Goal: Check status: Check status

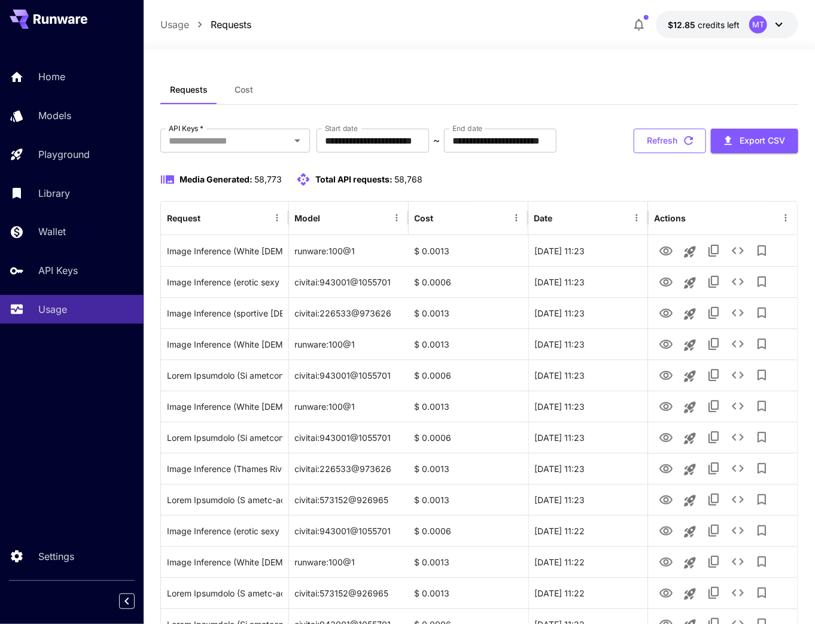
click at [658, 147] on button "Refresh" at bounding box center [669, 141] width 72 height 25
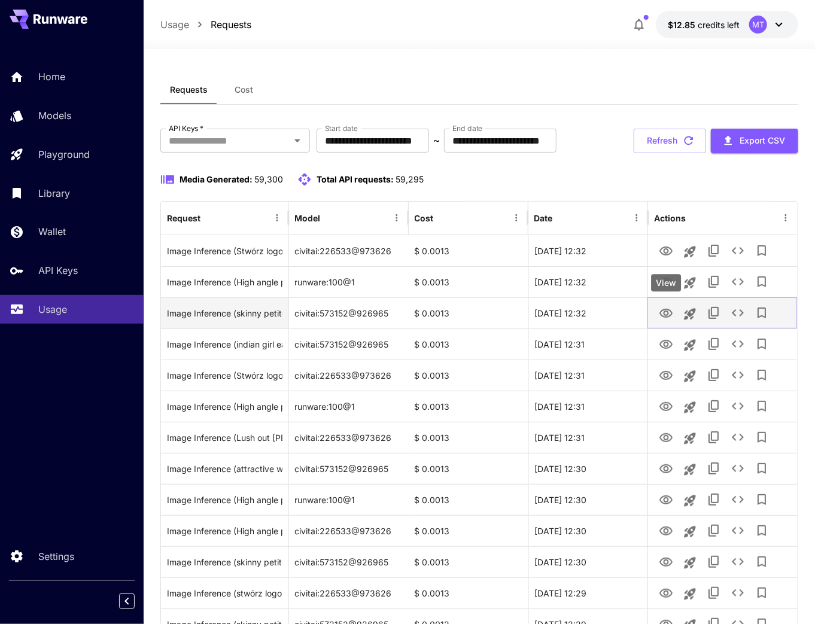
click at [665, 310] on icon "View" at bounding box center [665, 313] width 13 height 9
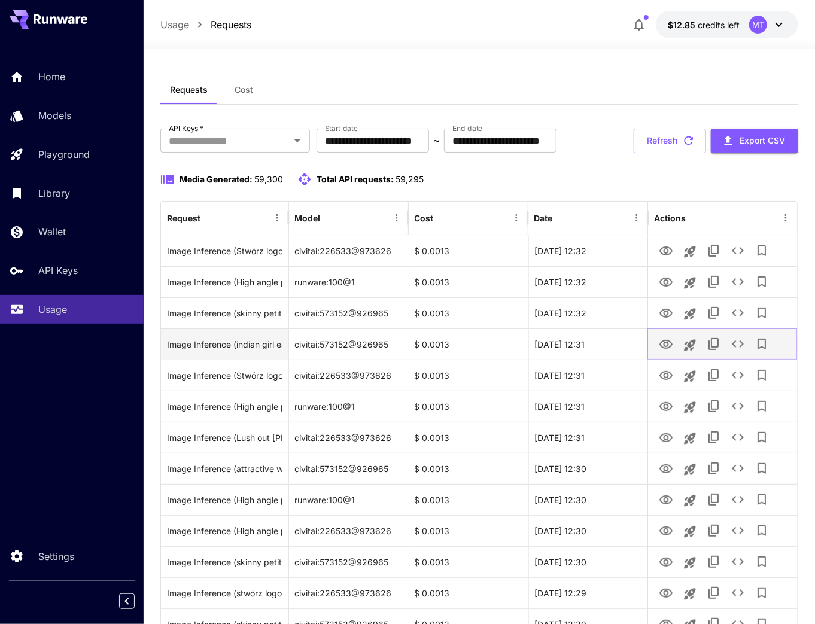
click at [667, 346] on icon "View" at bounding box center [666, 344] width 14 height 14
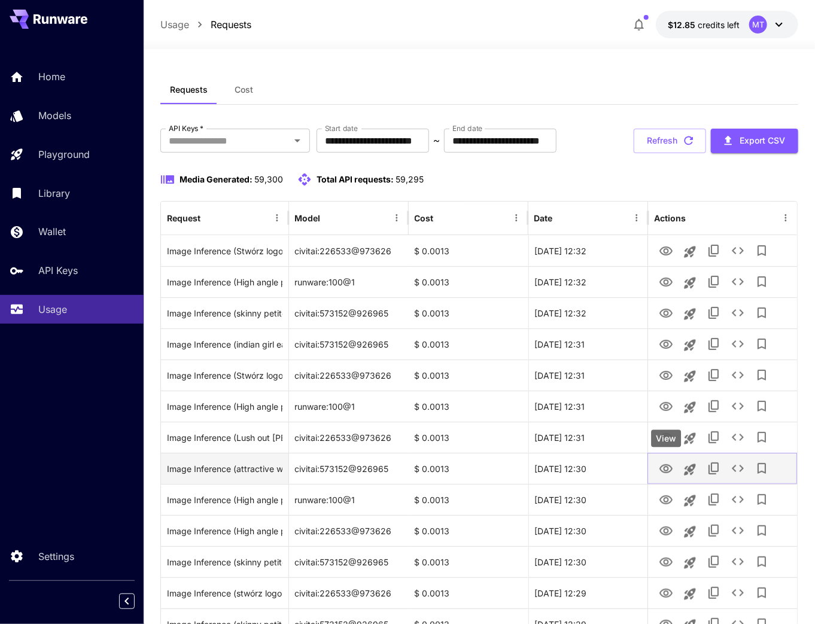
click at [662, 469] on icon "View" at bounding box center [666, 469] width 14 height 14
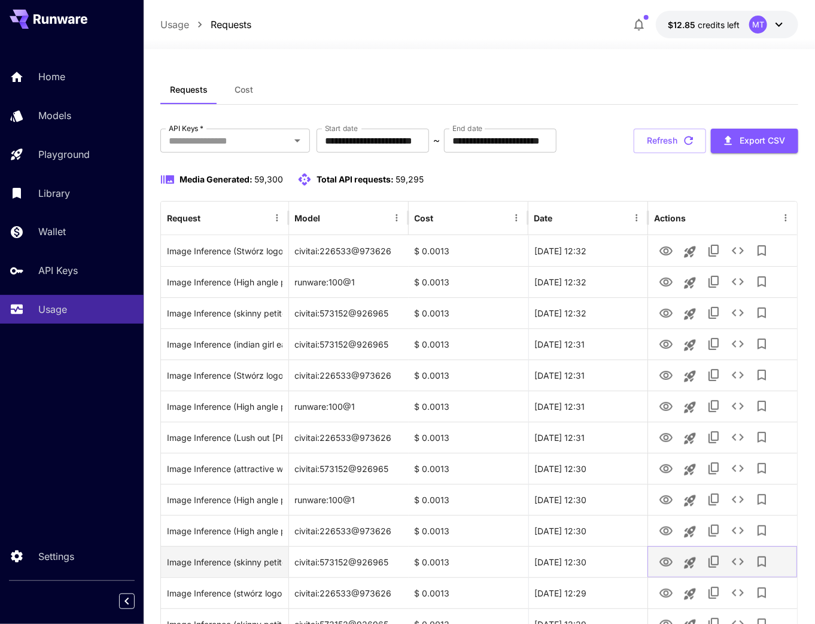
click at [668, 560] on icon "View" at bounding box center [666, 562] width 14 height 14
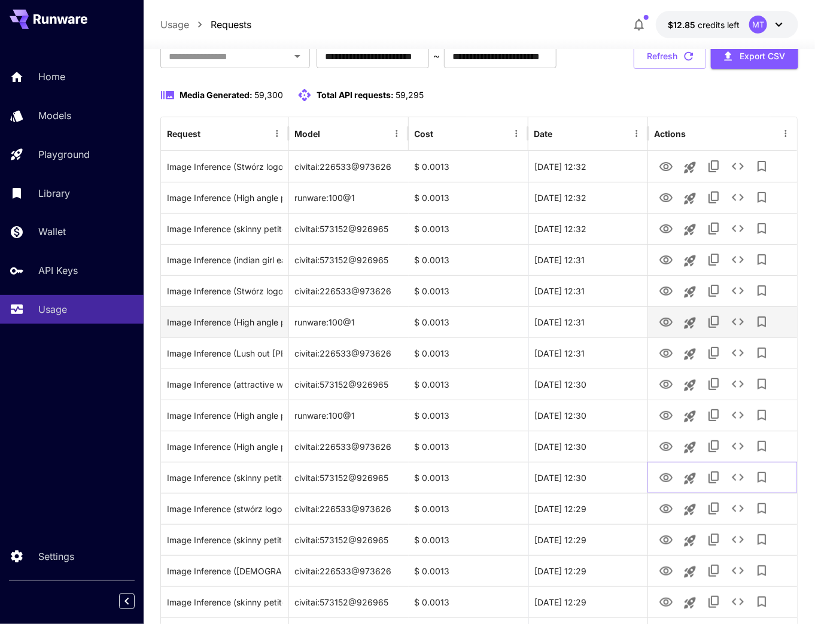
scroll to position [96, 0]
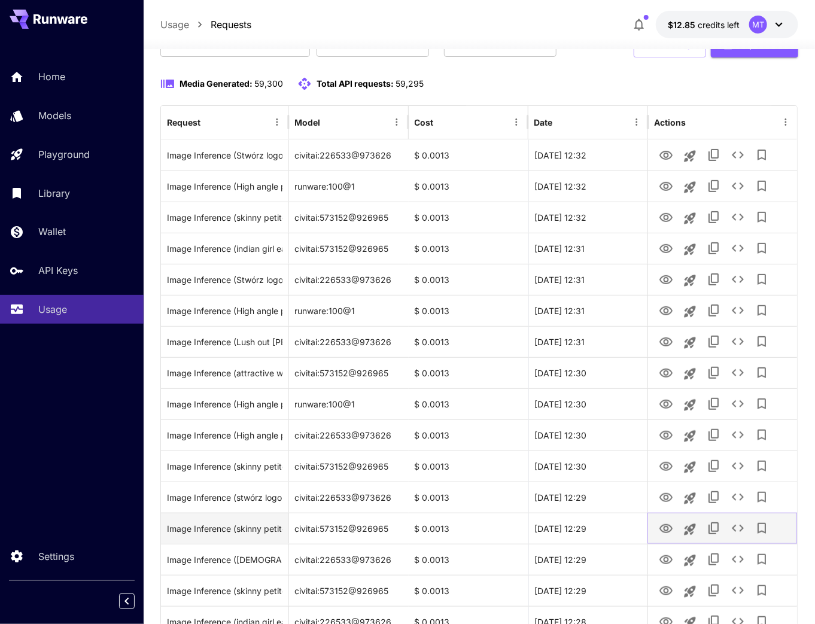
click at [662, 531] on icon "View" at bounding box center [665, 528] width 13 height 9
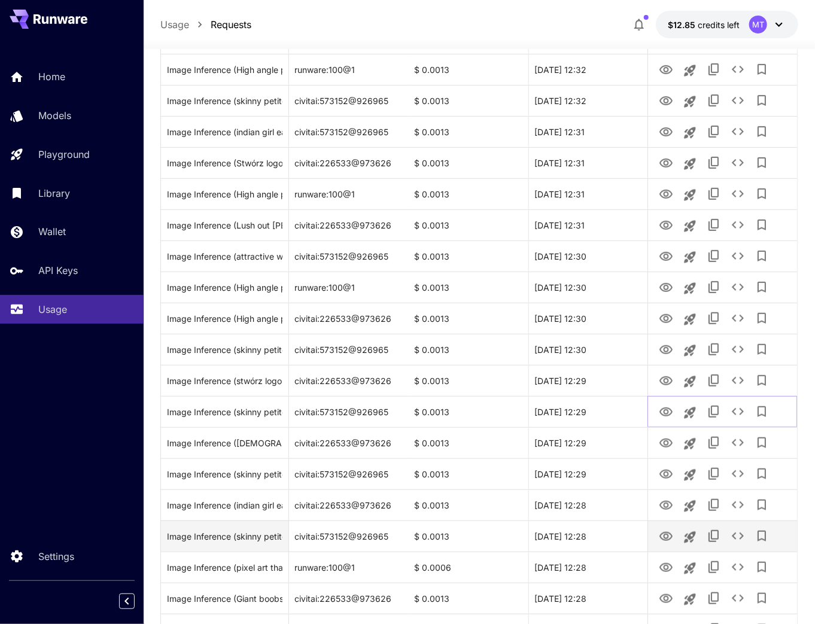
scroll to position [287, 0]
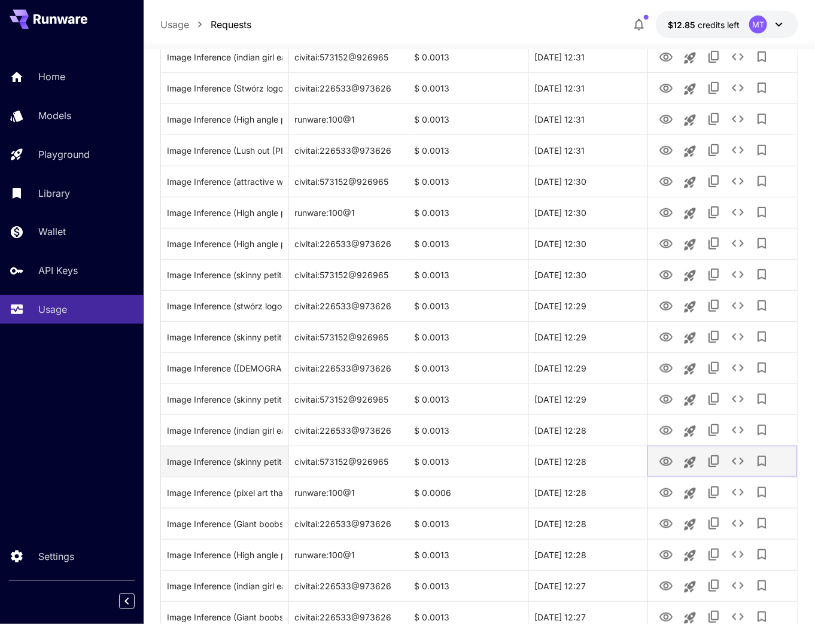
click at [662, 456] on icon "View" at bounding box center [666, 462] width 14 height 14
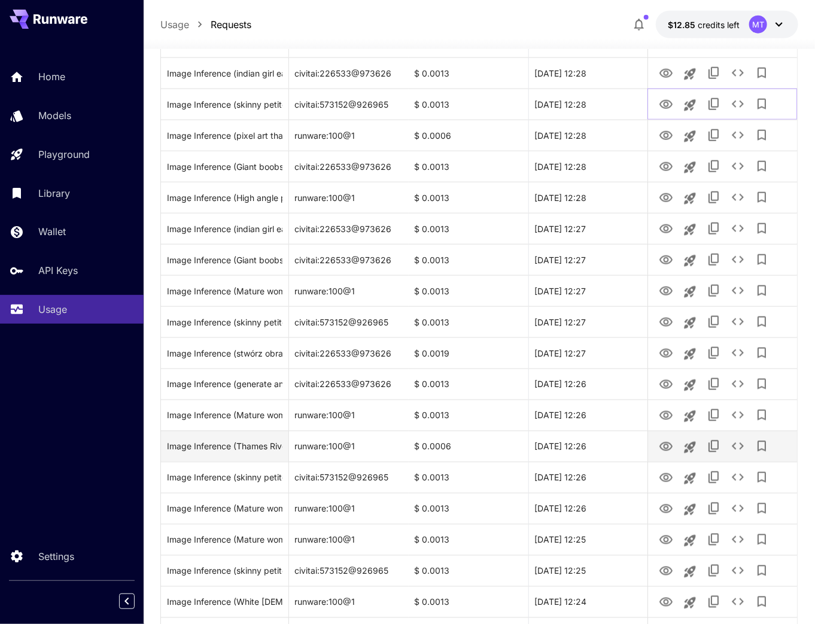
scroll to position [718, 0]
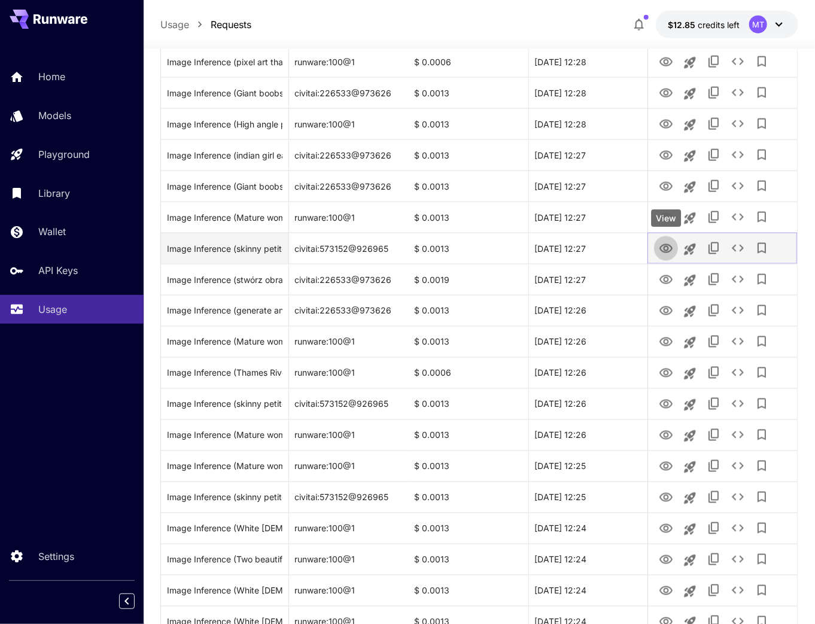
click at [666, 255] on icon "View" at bounding box center [666, 249] width 14 height 14
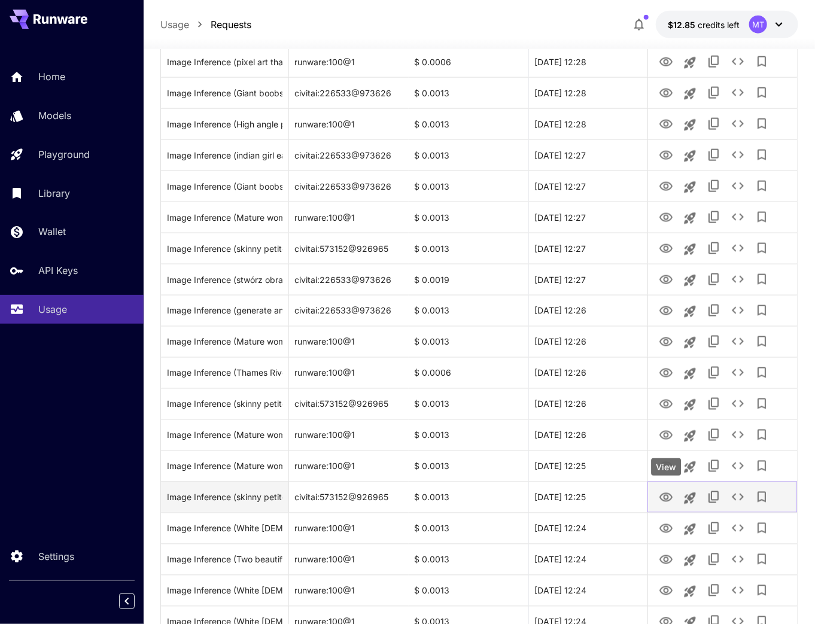
click at [670, 503] on icon "View" at bounding box center [666, 497] width 14 height 14
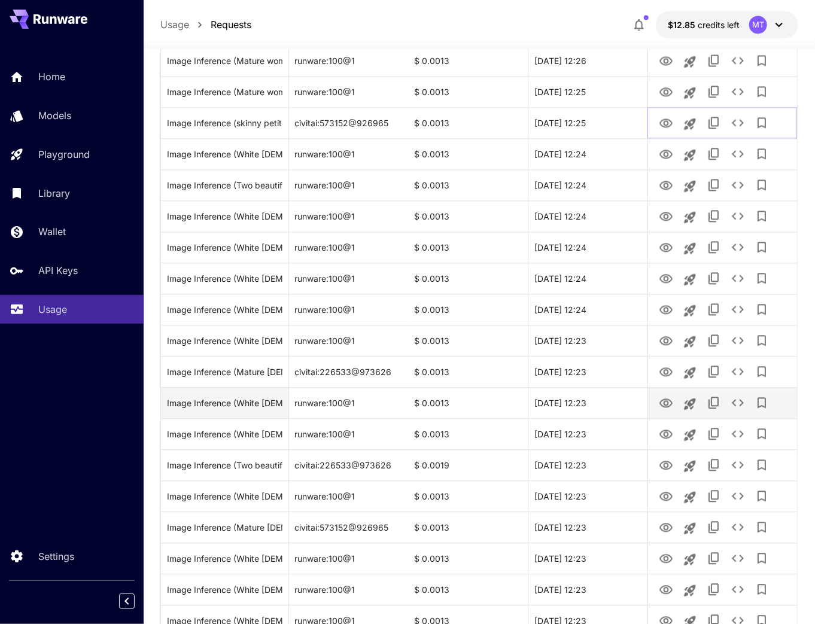
scroll to position [1101, 0]
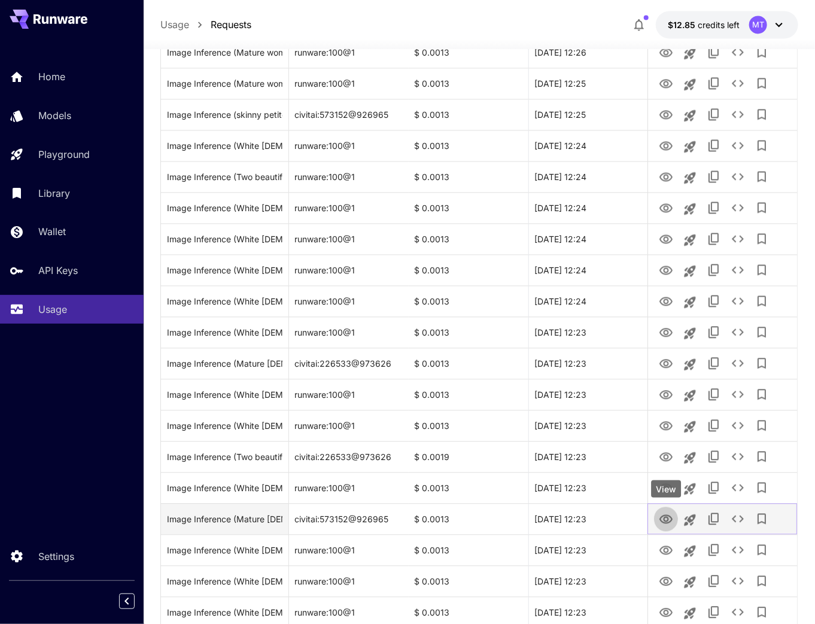
click at [663, 512] on icon "View" at bounding box center [666, 519] width 14 height 14
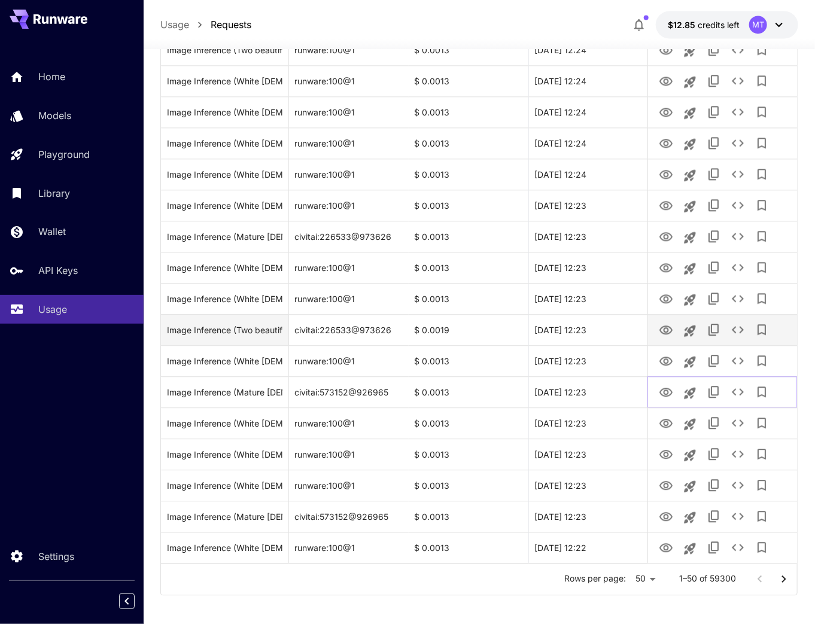
scroll to position [1233, 0]
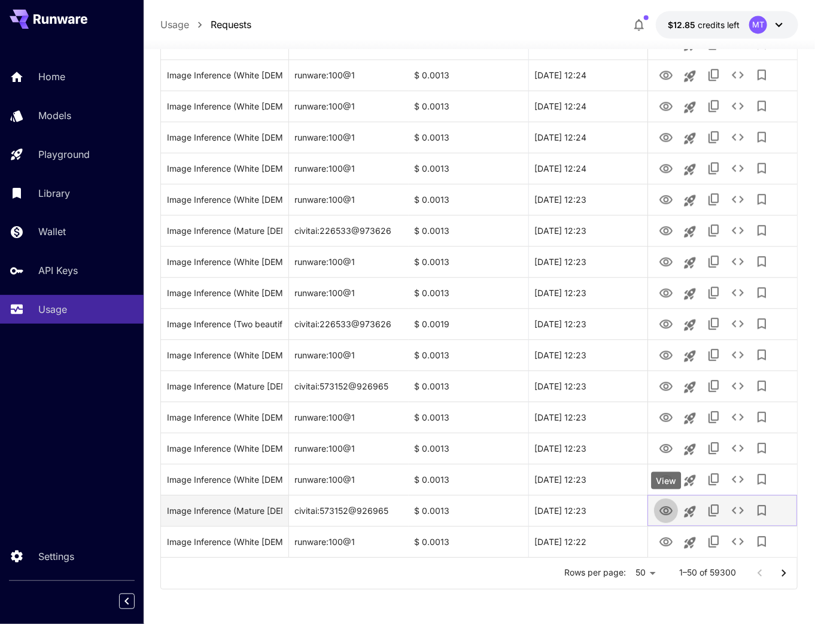
click at [668, 511] on icon "View" at bounding box center [666, 511] width 14 height 14
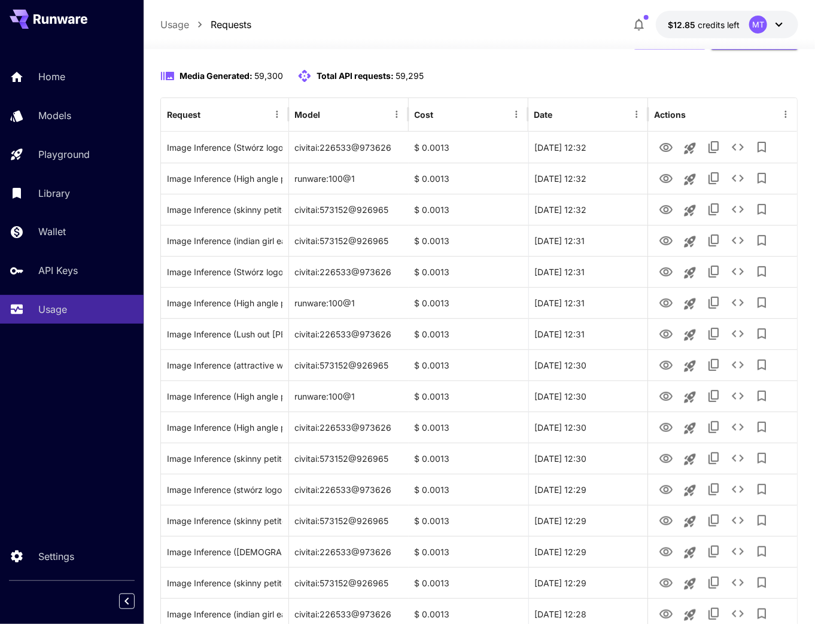
scroll to position [0, 0]
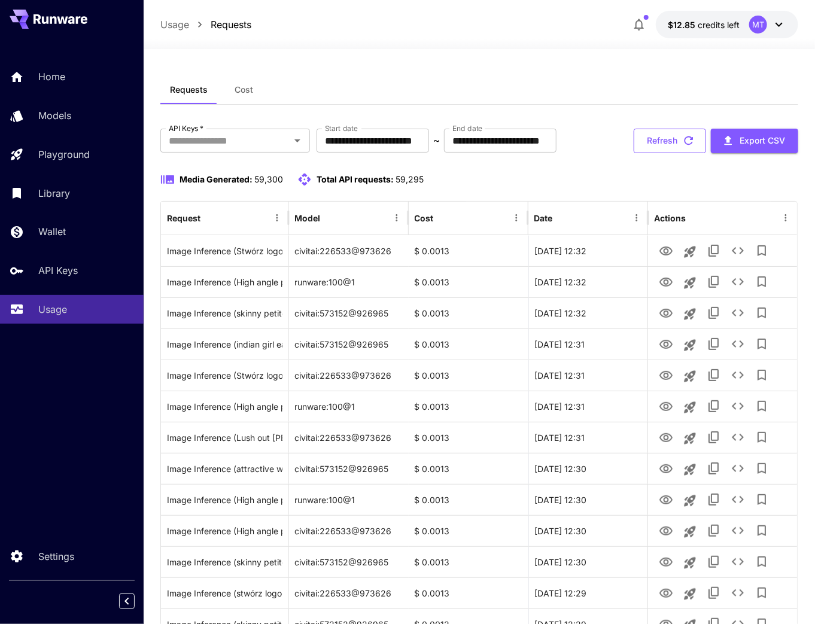
click at [694, 148] on button "Refresh" at bounding box center [669, 141] width 72 height 25
click at [668, 140] on button "Refresh" at bounding box center [669, 141] width 72 height 25
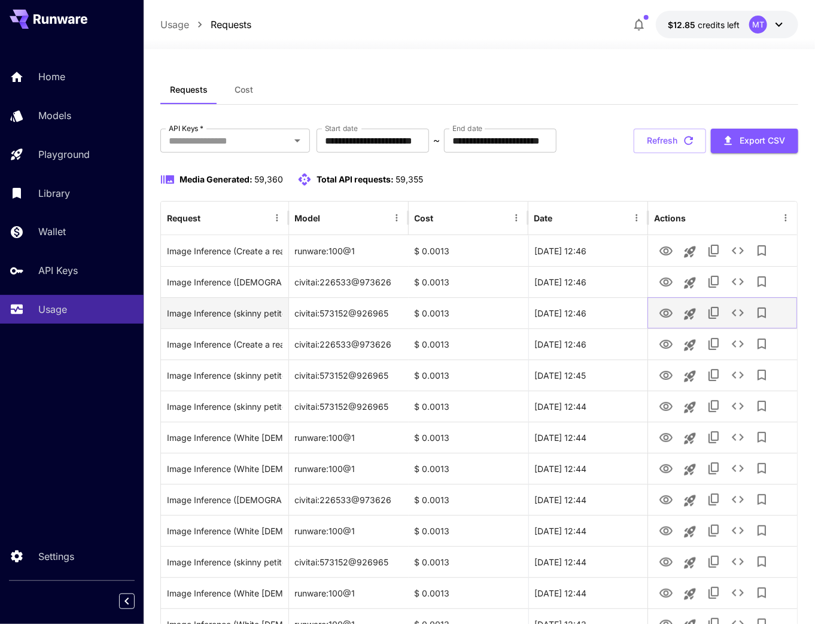
click at [671, 313] on icon "View" at bounding box center [666, 313] width 14 height 14
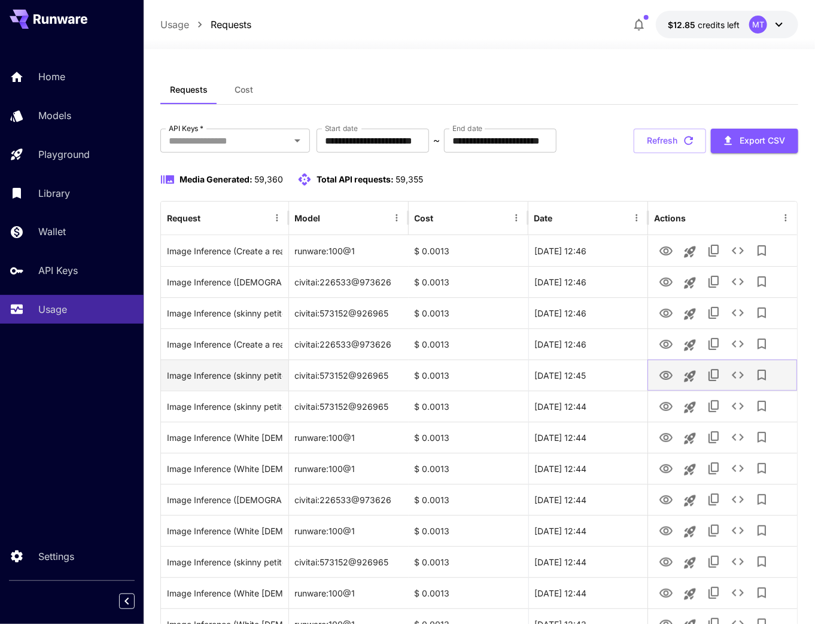
click at [661, 375] on icon "View" at bounding box center [666, 375] width 14 height 14
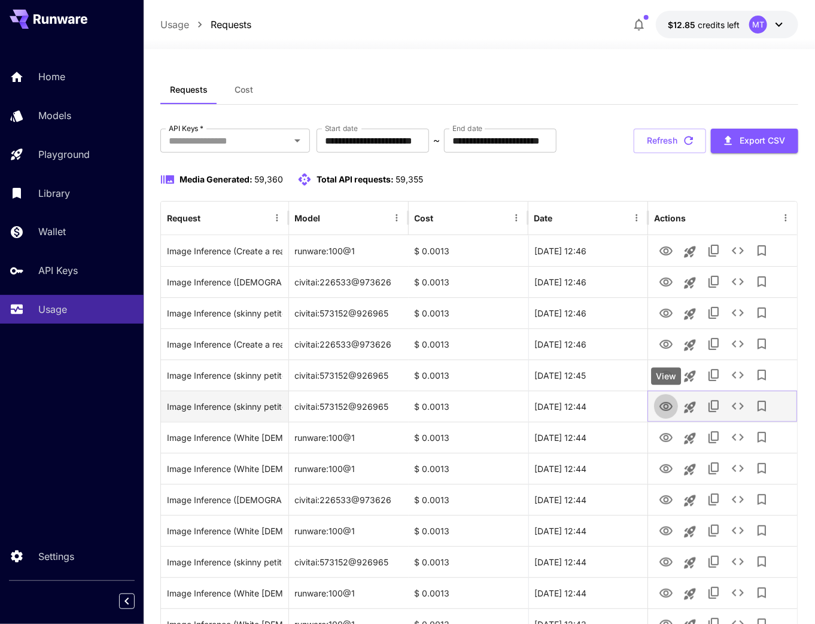
click at [668, 407] on icon "View" at bounding box center [665, 406] width 13 height 9
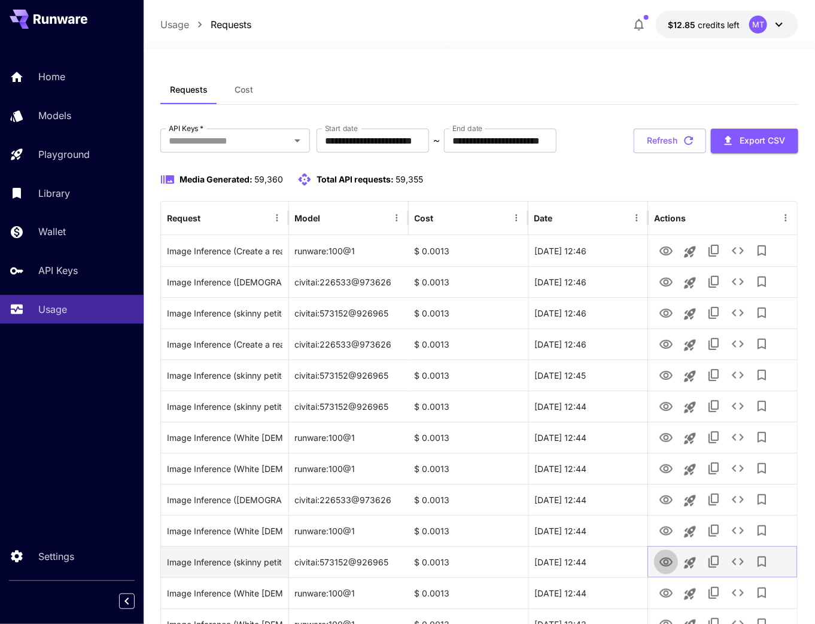
click at [665, 560] on icon "View" at bounding box center [665, 561] width 13 height 9
click at [662, 142] on button "Refresh" at bounding box center [669, 141] width 72 height 25
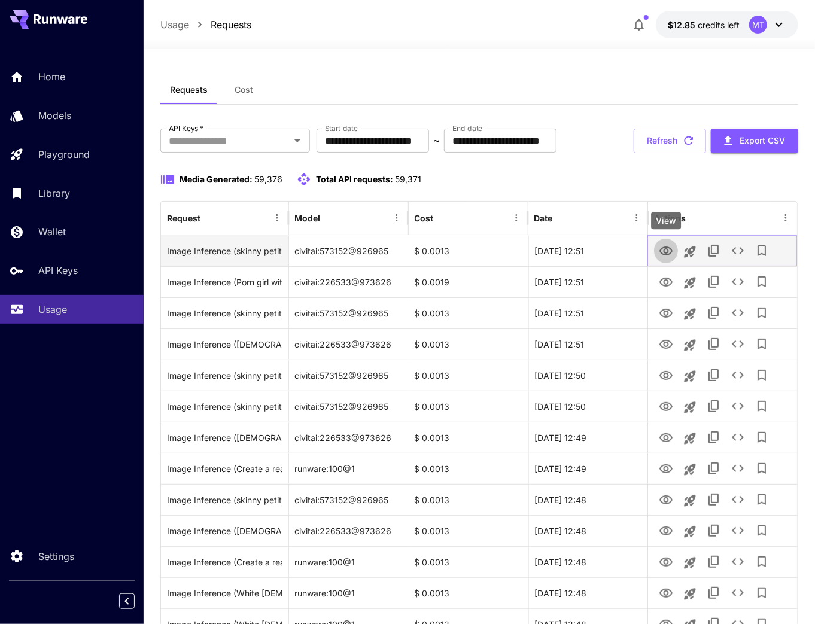
click at [670, 250] on icon "View" at bounding box center [666, 251] width 14 height 14
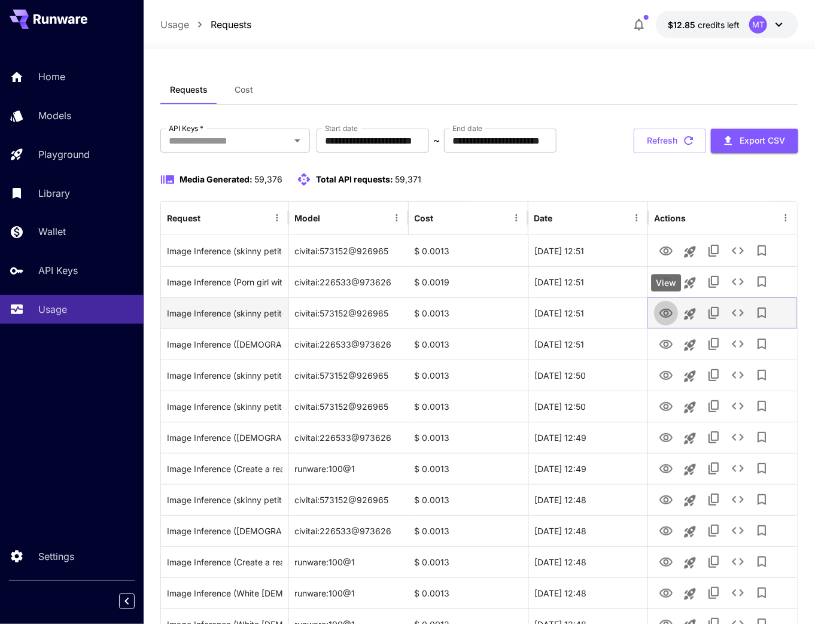
click at [665, 316] on icon "View" at bounding box center [666, 313] width 14 height 14
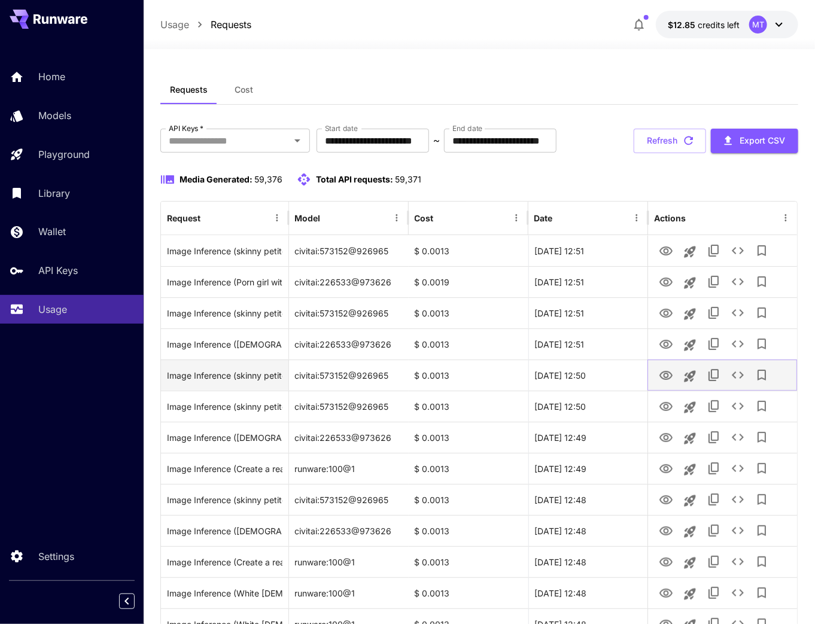
click at [663, 374] on icon "View" at bounding box center [666, 375] width 14 height 14
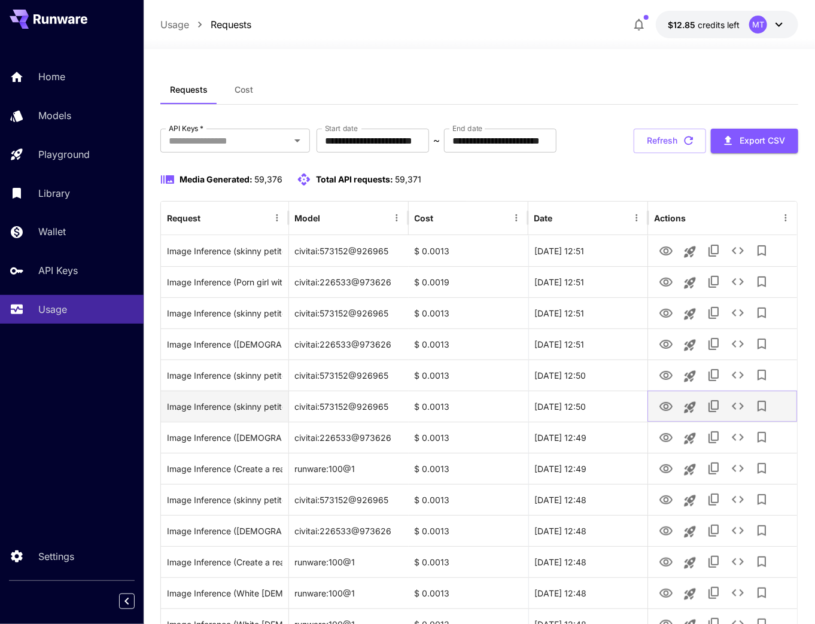
click at [674, 408] on button "View" at bounding box center [666, 406] width 24 height 25
click at [664, 407] on icon "View" at bounding box center [665, 406] width 13 height 9
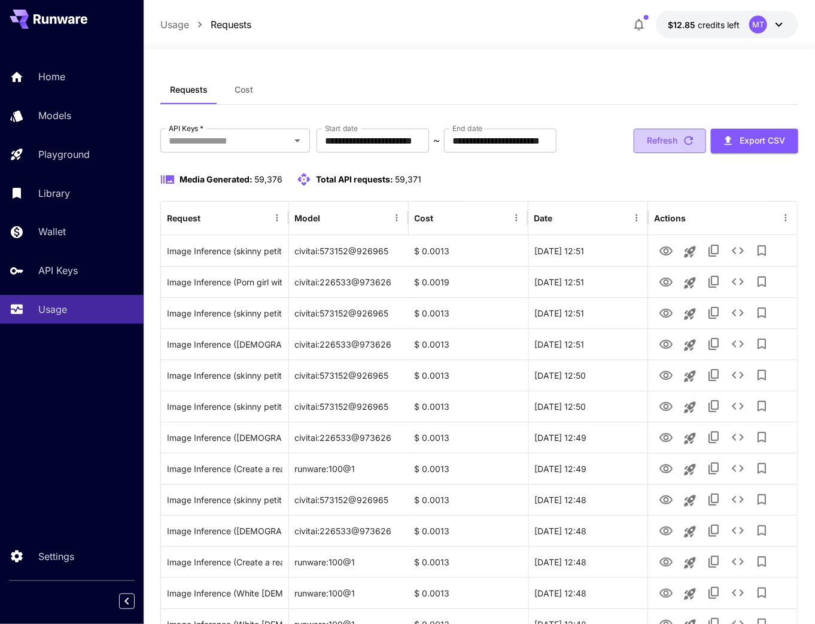
click at [665, 136] on button "Refresh" at bounding box center [669, 141] width 72 height 25
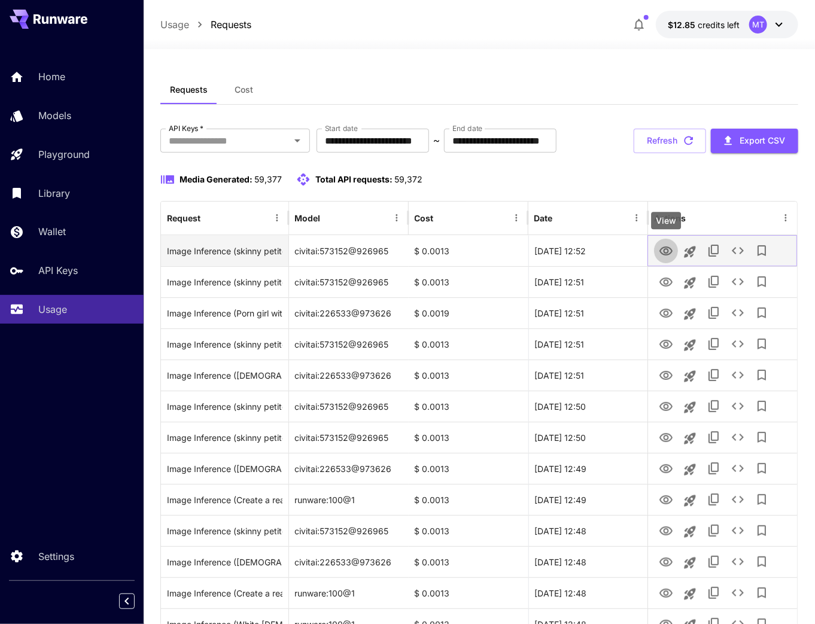
click at [669, 250] on icon "View" at bounding box center [666, 251] width 14 height 14
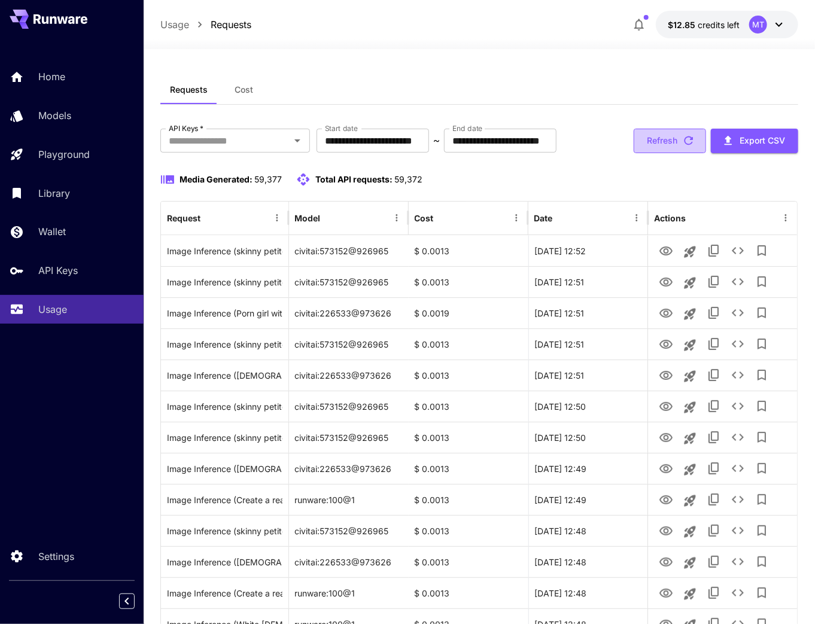
click at [666, 152] on button "Refresh" at bounding box center [669, 141] width 72 height 25
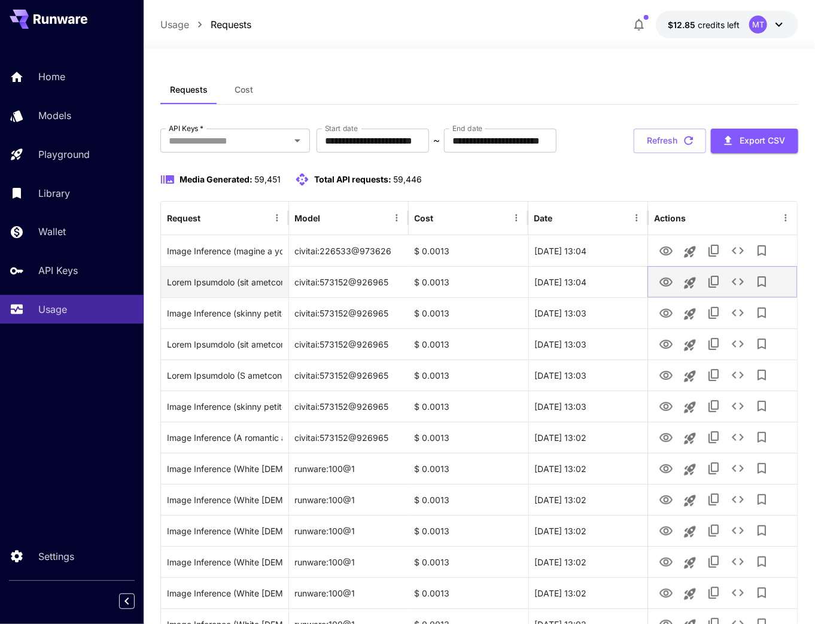
click at [668, 282] on icon "View" at bounding box center [665, 282] width 13 height 9
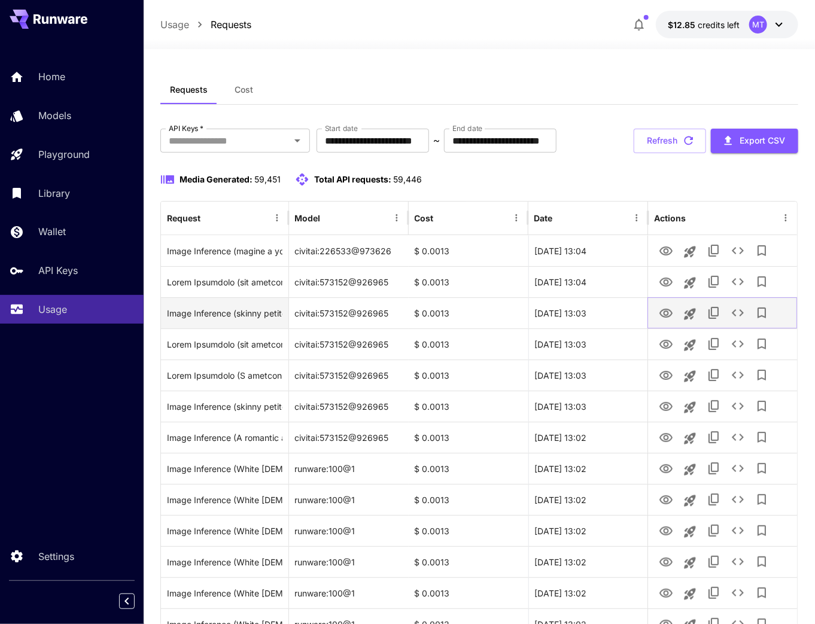
click at [666, 316] on icon "View" at bounding box center [665, 313] width 13 height 9
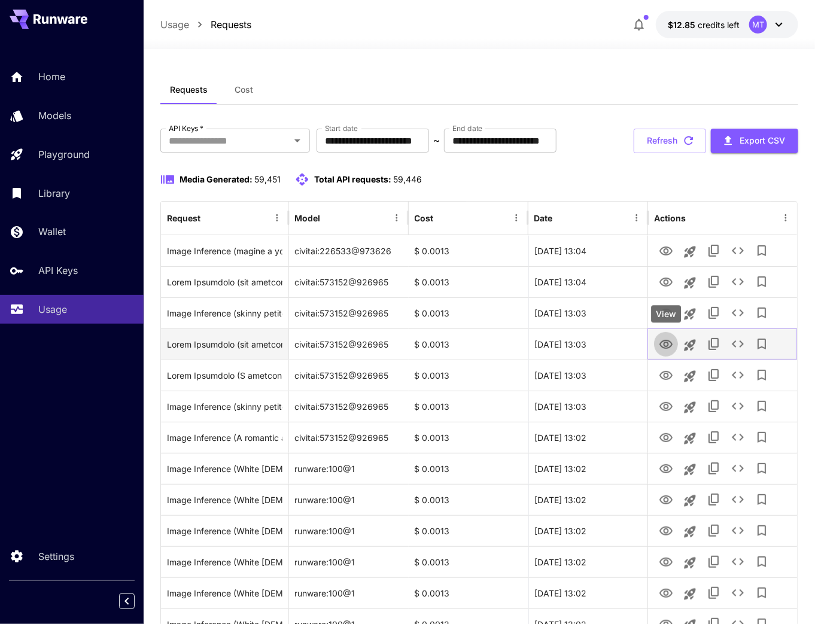
click at [668, 346] on icon "View" at bounding box center [666, 344] width 14 height 14
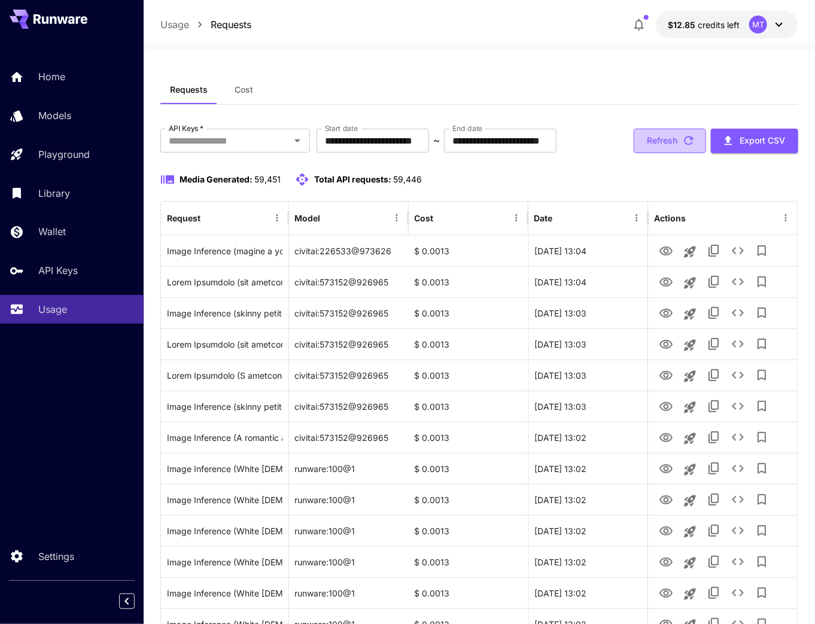
click at [653, 136] on button "Refresh" at bounding box center [669, 141] width 72 height 25
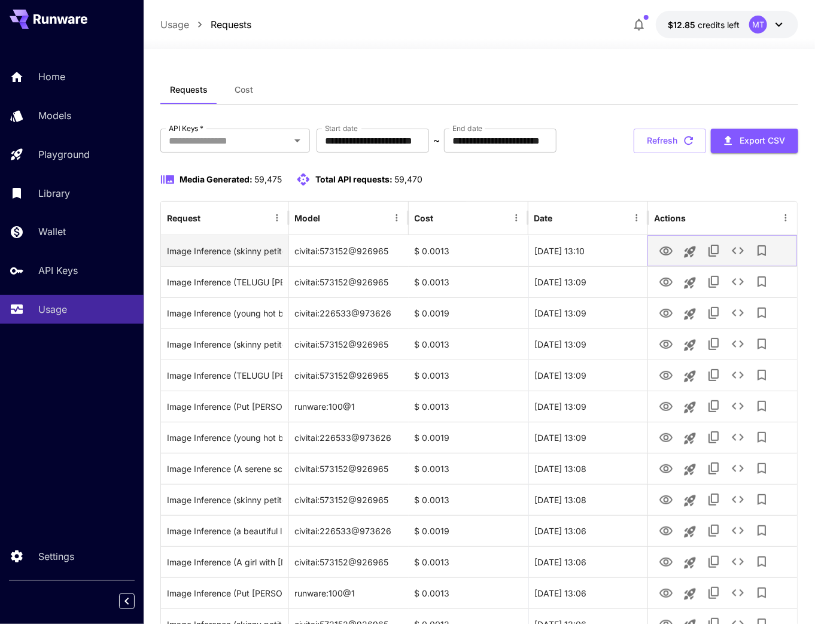
click at [666, 250] on icon "View" at bounding box center [666, 251] width 14 height 14
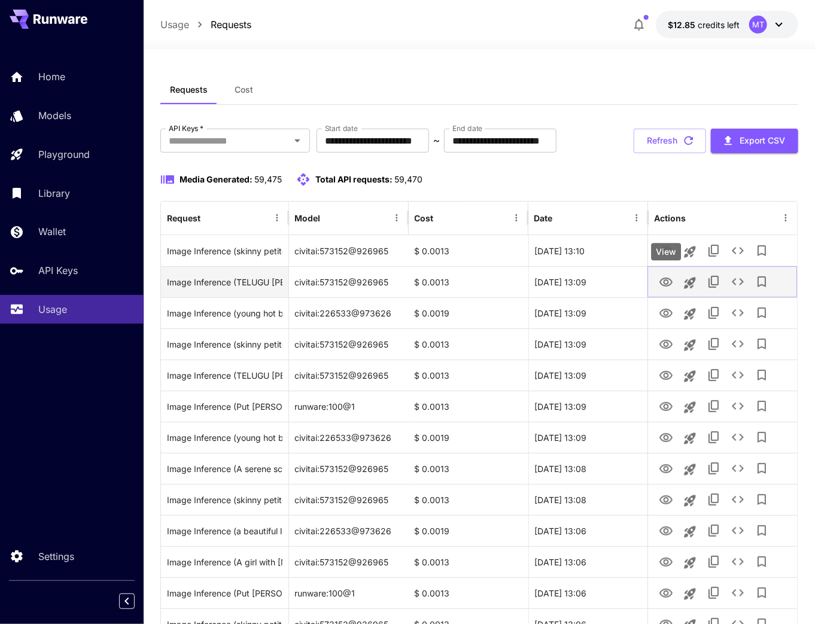
click at [665, 282] on icon "View" at bounding box center [666, 282] width 14 height 14
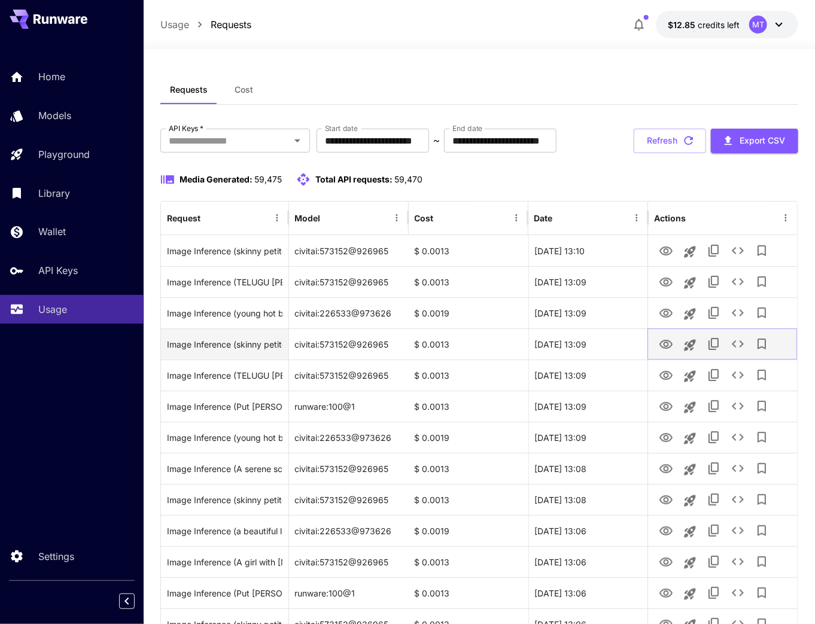
click at [665, 345] on icon "View" at bounding box center [666, 344] width 14 height 14
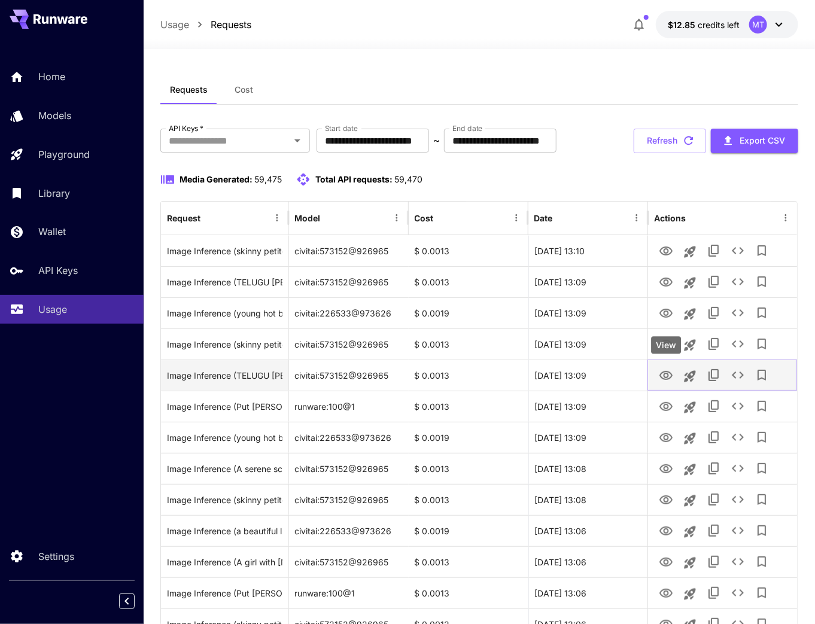
click at [663, 379] on icon "View" at bounding box center [666, 375] width 14 height 14
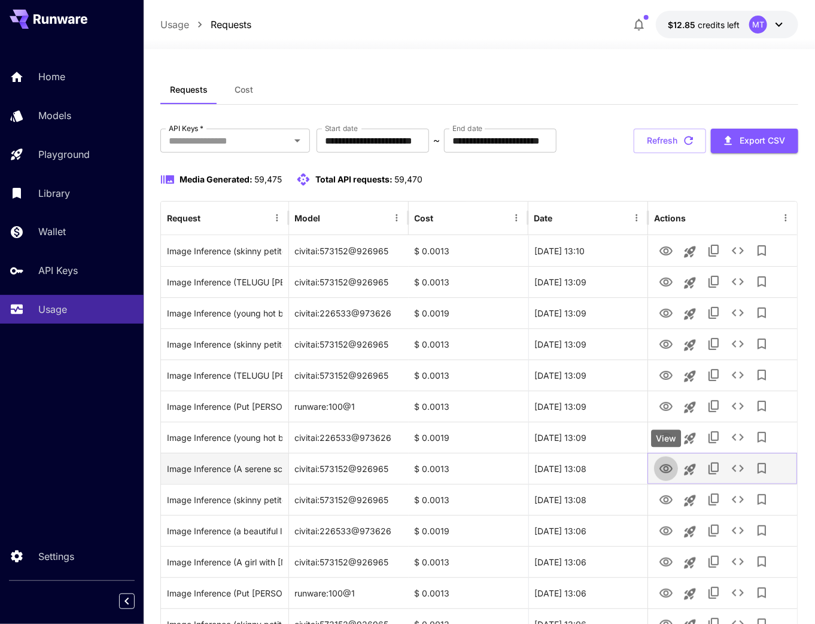
click at [665, 473] on icon "View" at bounding box center [666, 469] width 14 height 14
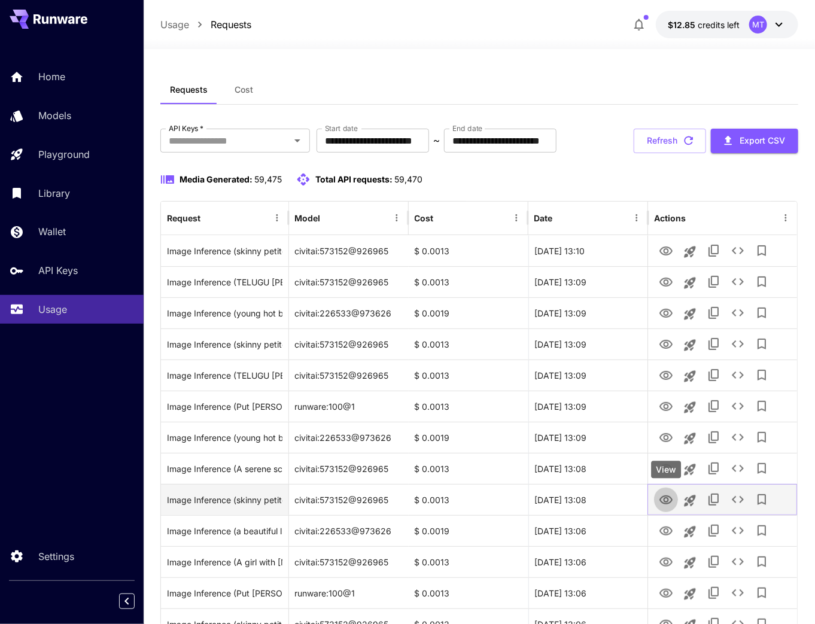
click at [666, 502] on icon "View" at bounding box center [666, 500] width 14 height 14
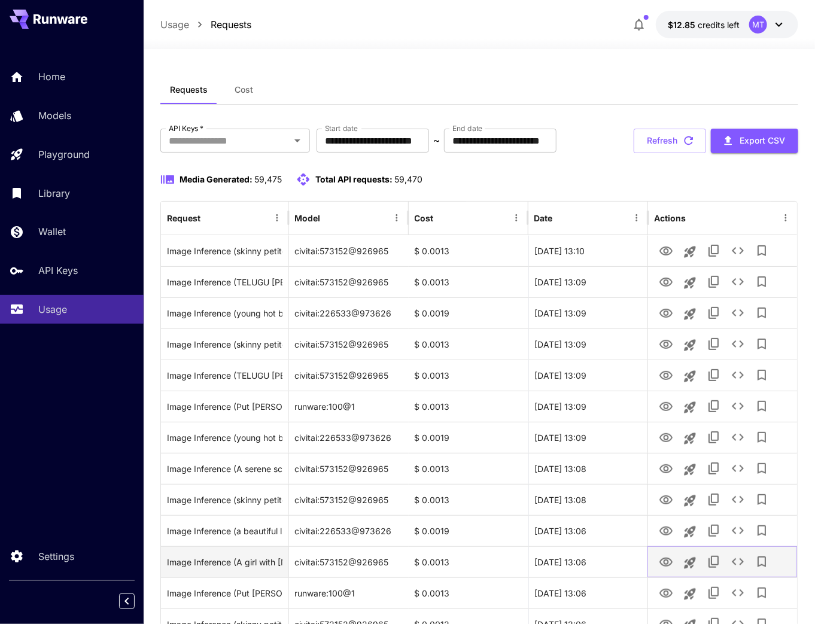
click at [667, 563] on icon "View" at bounding box center [665, 561] width 13 height 9
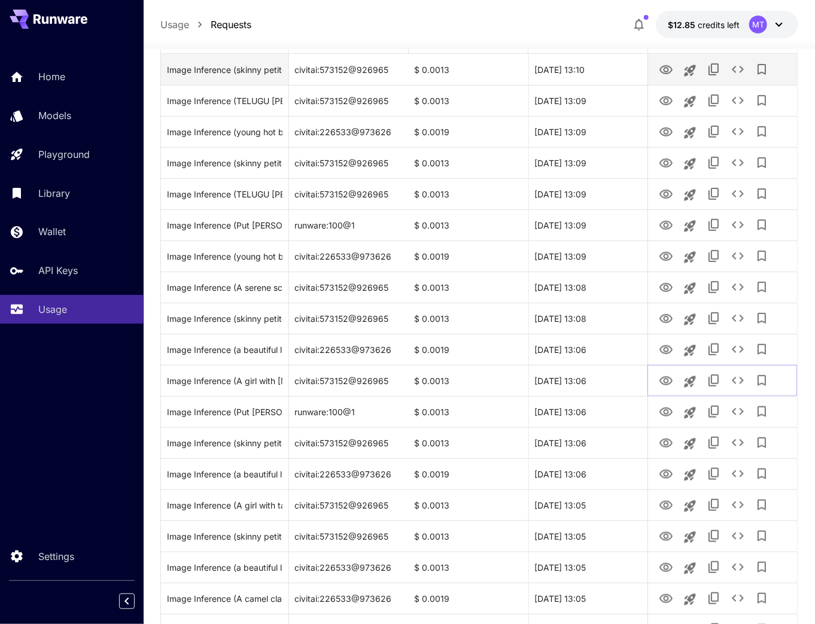
scroll to position [191, 0]
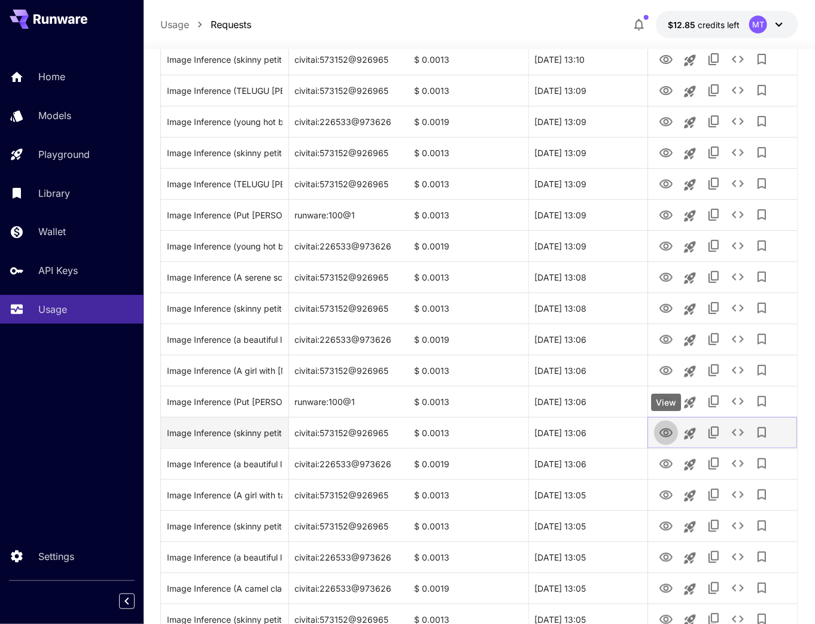
click at [664, 435] on icon "View" at bounding box center [666, 433] width 14 height 14
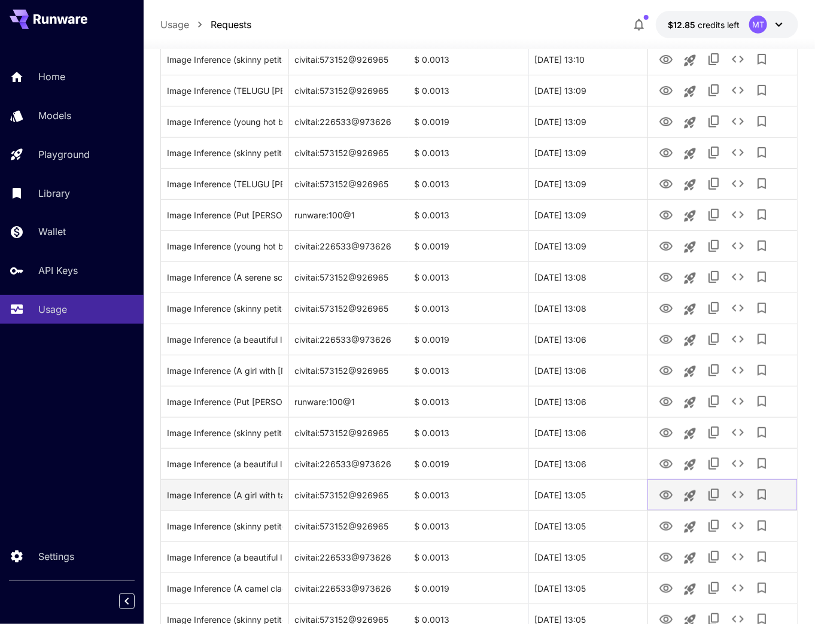
click at [667, 495] on icon "View" at bounding box center [666, 495] width 14 height 14
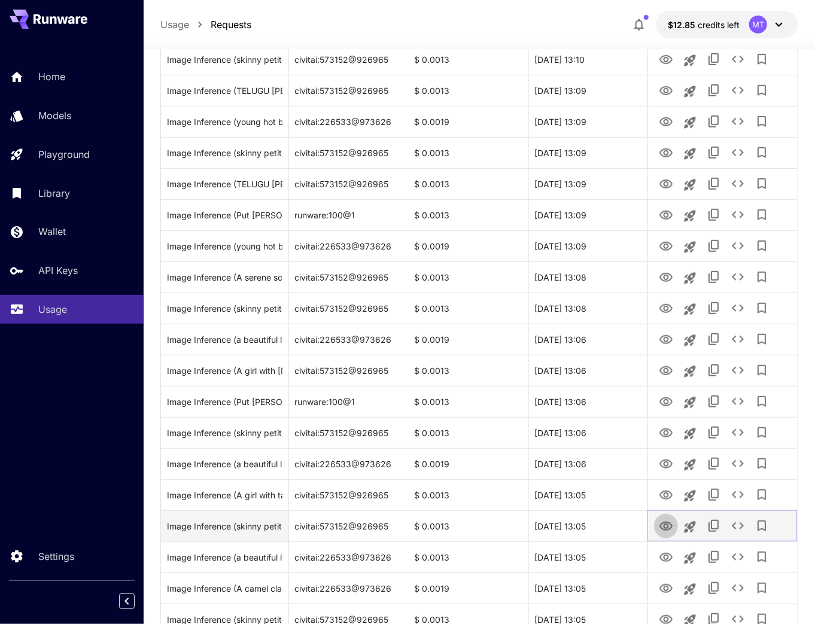
click at [665, 525] on icon "View" at bounding box center [665, 526] width 13 height 9
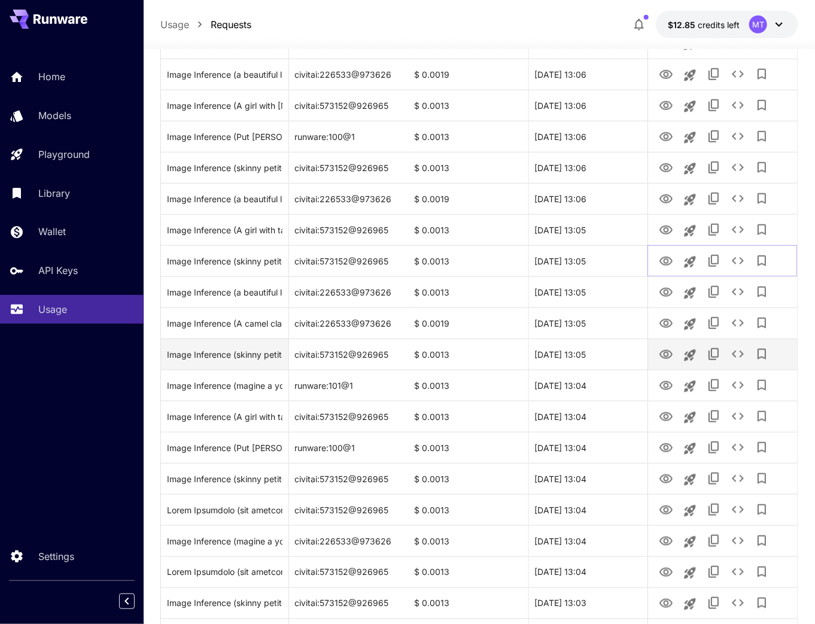
scroll to position [526, 0]
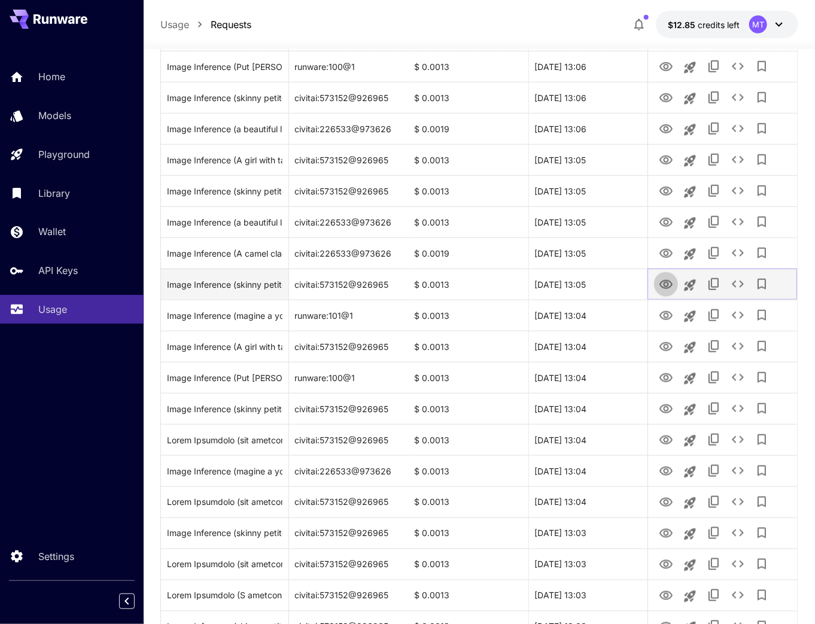
click at [663, 287] on icon "View" at bounding box center [665, 284] width 13 height 9
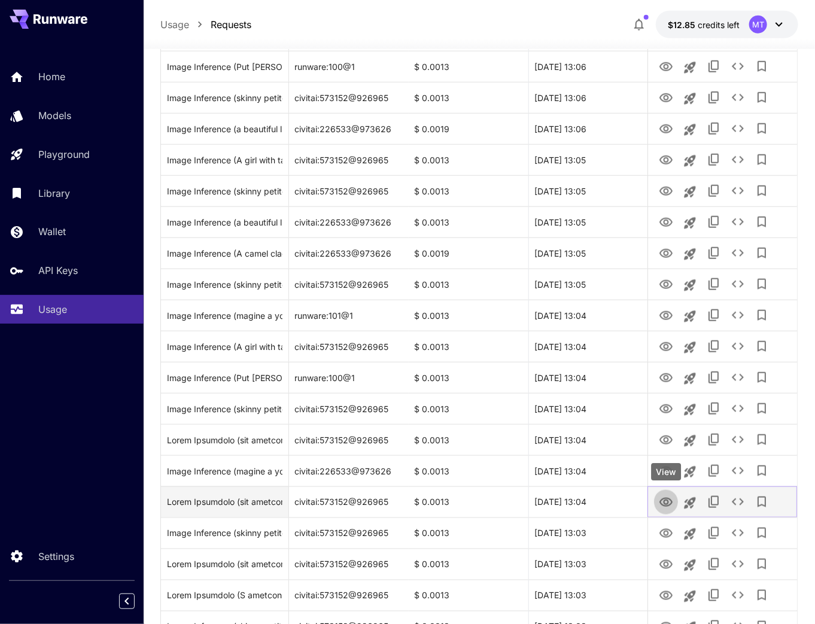
click at [668, 502] on icon "View" at bounding box center [665, 502] width 13 height 9
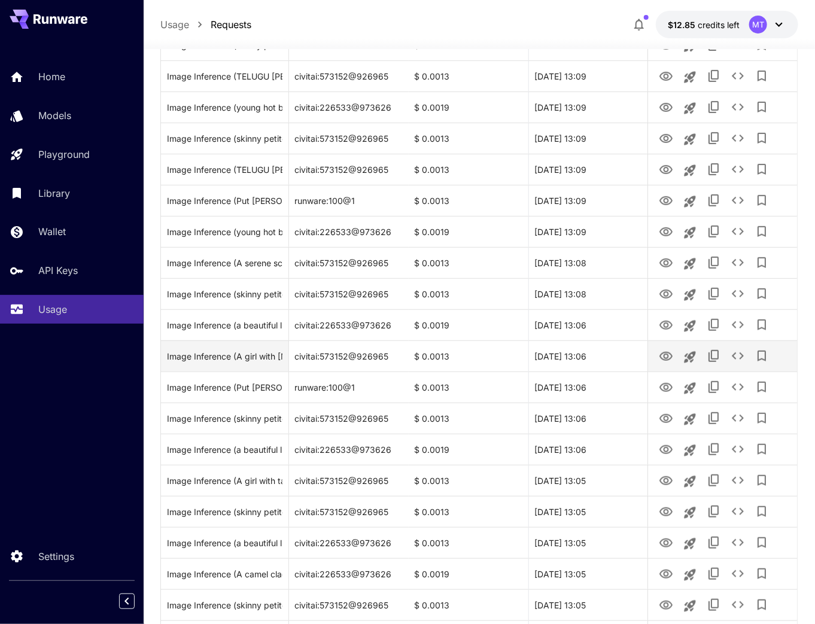
scroll to position [0, 0]
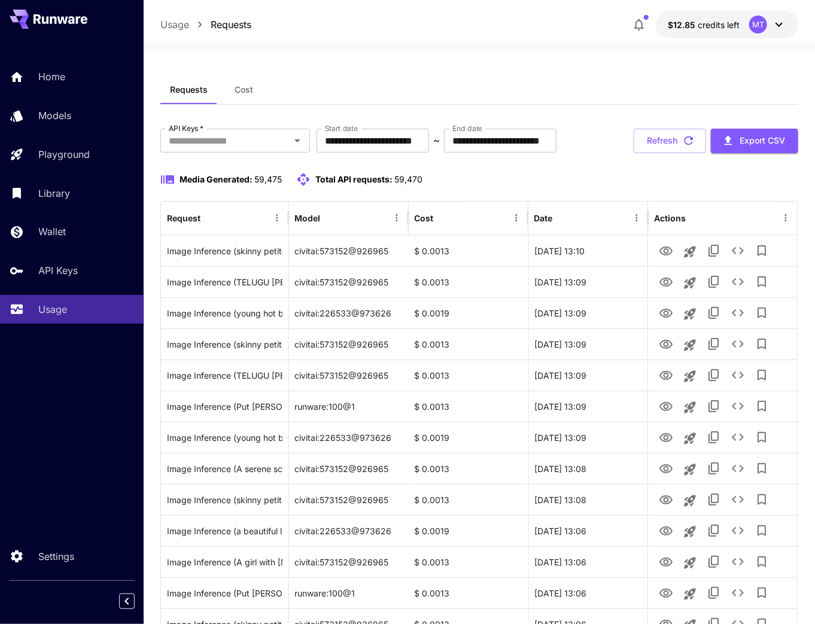
click at [675, 129] on button "Refresh" at bounding box center [669, 141] width 72 height 25
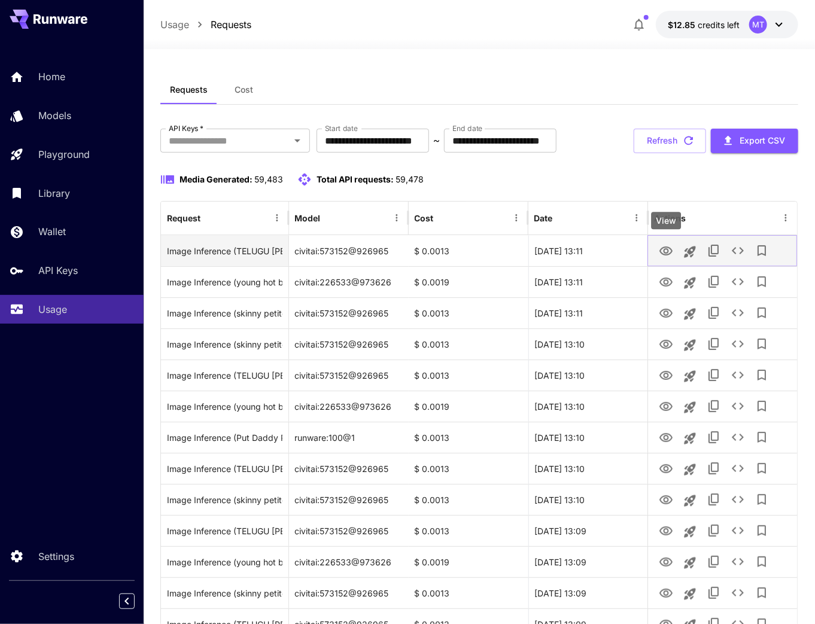
click at [669, 253] on icon "View" at bounding box center [665, 250] width 13 height 9
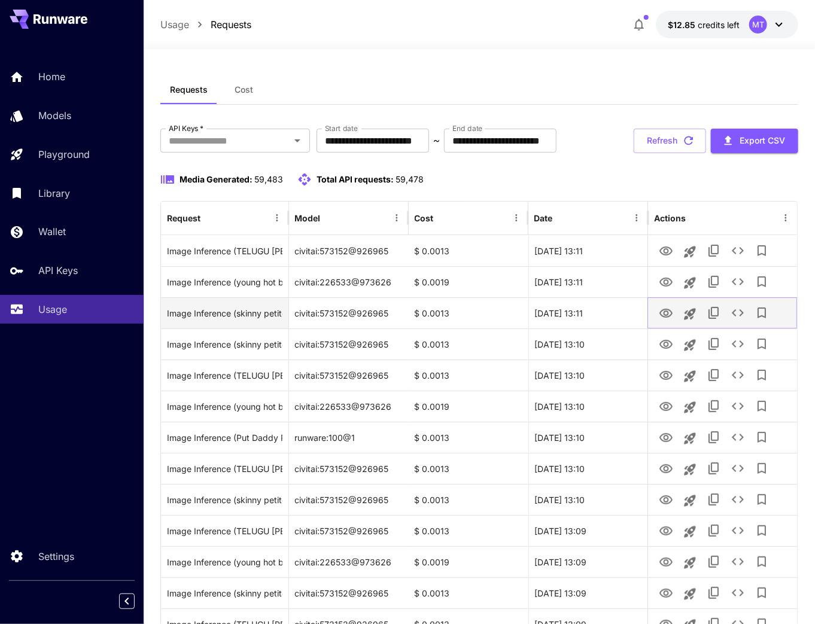
click at [656, 315] on button "View" at bounding box center [666, 312] width 24 height 25
click at [662, 315] on icon "View" at bounding box center [665, 313] width 13 height 9
